Goal: Task Accomplishment & Management: Manage account settings

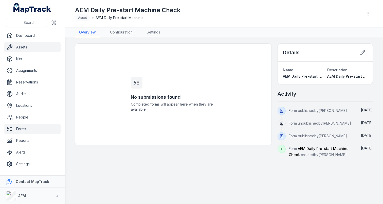
click at [25, 45] on link "Assets" at bounding box center [32, 47] width 57 height 10
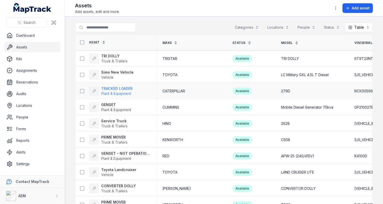
click at [118, 89] on strong "TRACKED LOADER" at bounding box center [116, 88] width 31 height 5
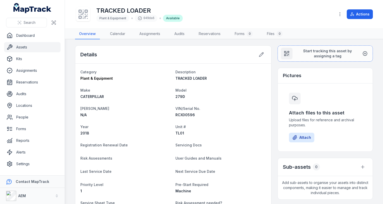
click at [353, 20] on div "TRACKED LOADER Plant & Equipment 049da6 Available Actions" at bounding box center [224, 14] width 298 height 24
click at [354, 14] on icon at bounding box center [352, 14] width 4 height 4
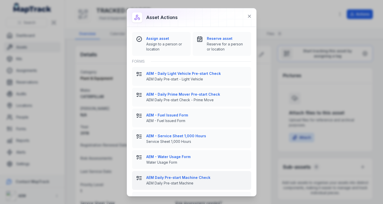
click at [201, 180] on div "AEM Daily Pre-start Machine Check AEM Daily Pre-start Machine" at bounding box center [196, 180] width 101 height 11
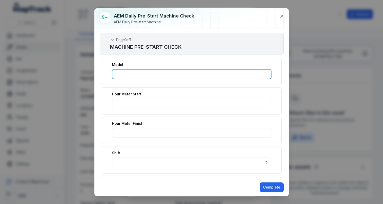
click at [162, 75] on input ":r1g9:-form-item-label" at bounding box center [191, 74] width 159 height 10
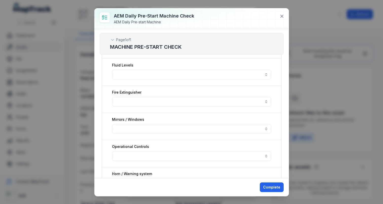
scroll to position [217, 0]
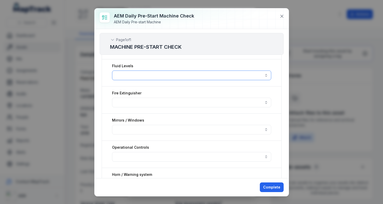
click at [208, 76] on button "button" at bounding box center [191, 76] width 159 height 10
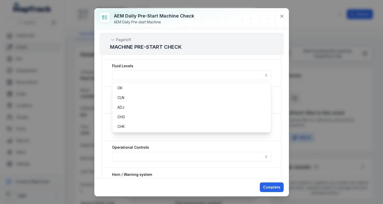
click at [228, 60] on div "Fluid Levels" at bounding box center [192, 72] width 180 height 27
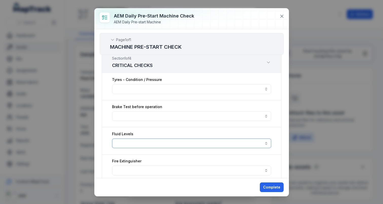
scroll to position [148, 0]
click at [148, 68] on h3 "CRITICAL CHECKS" at bounding box center [132, 66] width 41 height 7
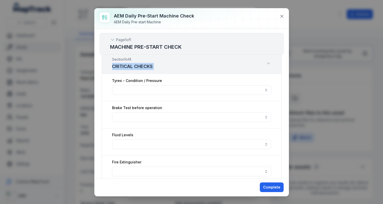
click at [148, 68] on h3 "CRITICAL CHECKS" at bounding box center [132, 66] width 41 height 7
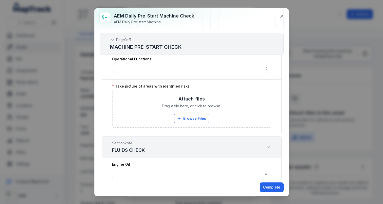
scroll to position [433, 0]
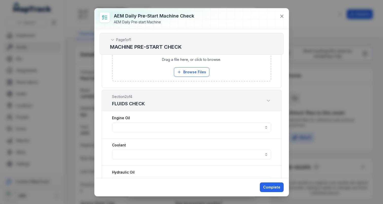
click at [168, 106] on div "Section 2 of 4 FLUIDS CHECK" at bounding box center [192, 101] width 180 height 22
click at [189, 103] on div "Section 2 of 4 FLUIDS CHECK" at bounding box center [192, 101] width 180 height 22
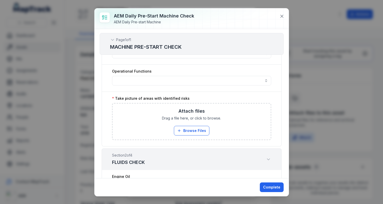
scroll to position [439, 0]
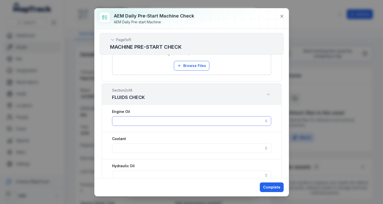
click at [185, 119] on button "button" at bounding box center [191, 121] width 159 height 10
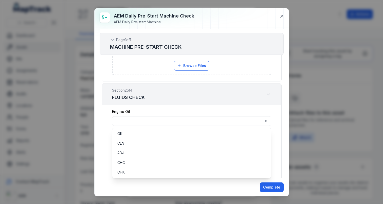
scroll to position [748, 0]
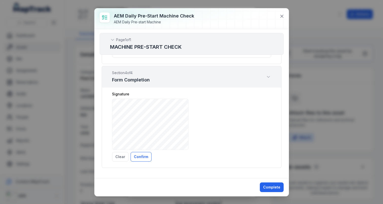
drag, startPoint x: 163, startPoint y: 114, endPoint x: 175, endPoint y: 120, distance: 14.1
click at [282, 17] on icon at bounding box center [281, 16] width 5 height 5
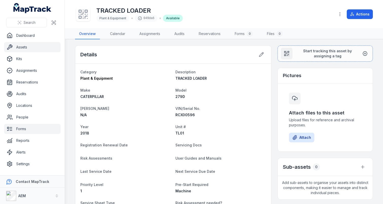
click at [31, 130] on link "Forms" at bounding box center [32, 129] width 57 height 10
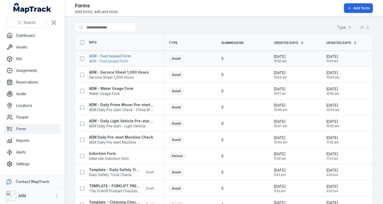
click at [120, 61] on span "AEM - Fuel Issued Form" at bounding box center [110, 61] width 42 height 5
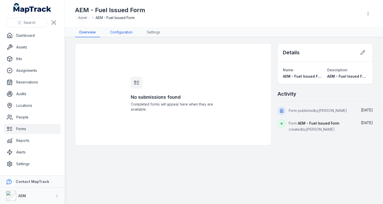
click at [120, 31] on link "Configuration" at bounding box center [121, 33] width 31 height 10
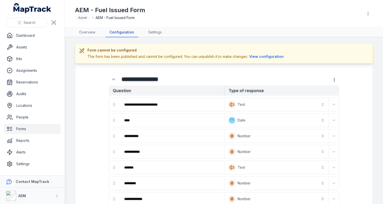
scroll to position [31, 0]
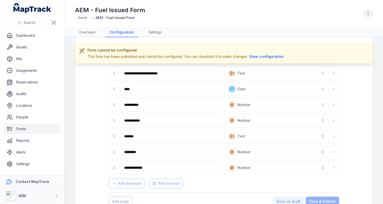
click at [369, 17] on button "button" at bounding box center [368, 14] width 10 height 10
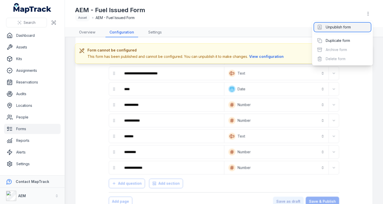
click at [357, 23] on div "Unpublish form" at bounding box center [342, 27] width 57 height 9
